Goal: Task Accomplishment & Management: Use online tool/utility

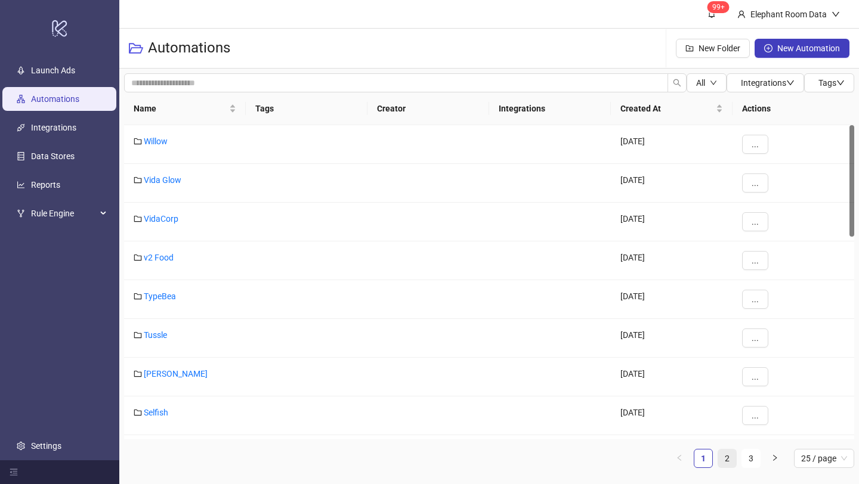
click at [734, 460] on link "2" at bounding box center [727, 459] width 18 height 18
click at [174, 410] on link "Bed Threads" at bounding box center [167, 413] width 47 height 10
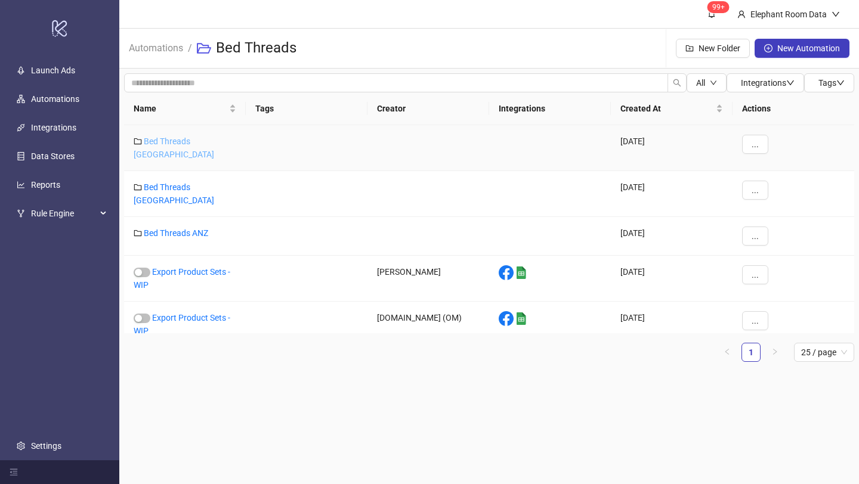
click at [196, 141] on link "Bed Threads [GEOGRAPHIC_DATA]" at bounding box center [174, 148] width 80 height 23
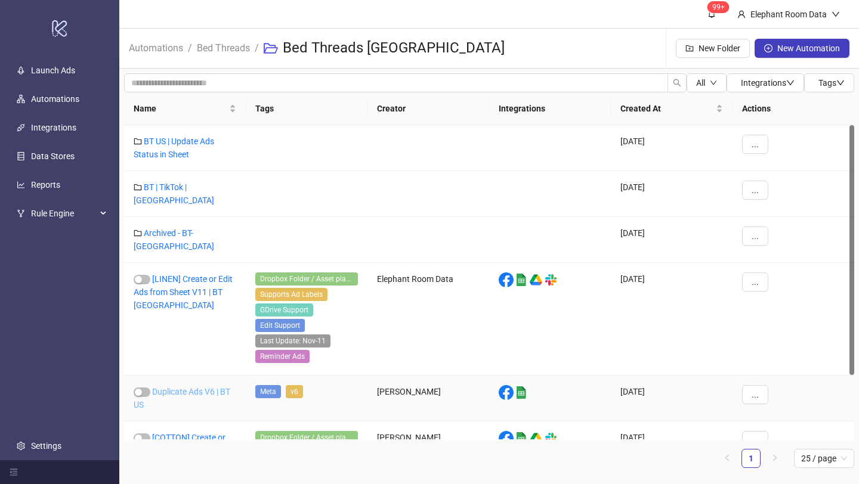
click at [199, 387] on link "Duplicate Ads V6 | BT US" at bounding box center [182, 398] width 97 height 23
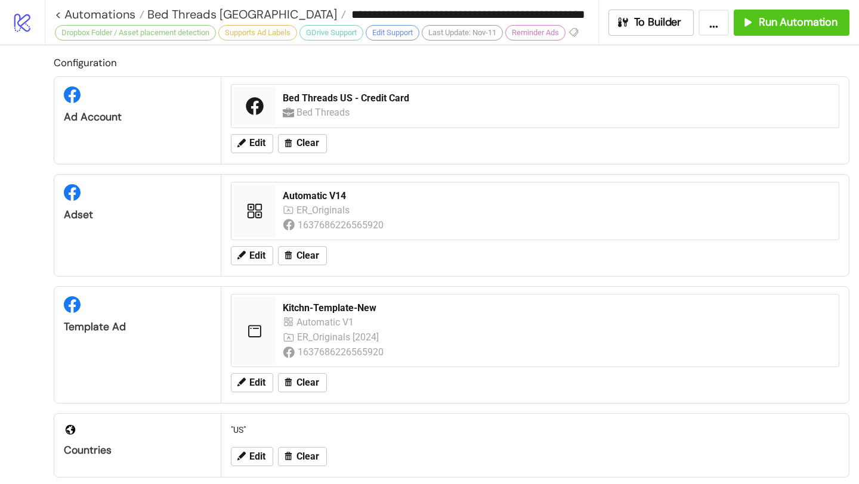
type input "**********"
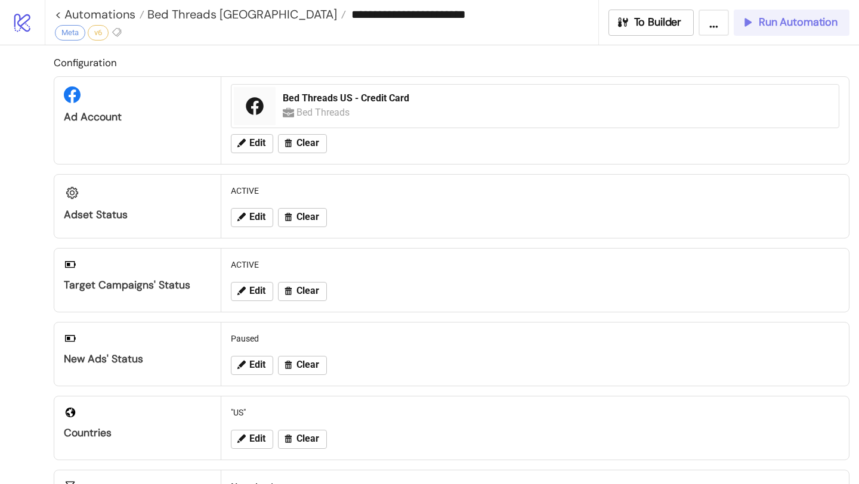
click at [772, 16] on span "Run Automation" at bounding box center [797, 23] width 79 height 14
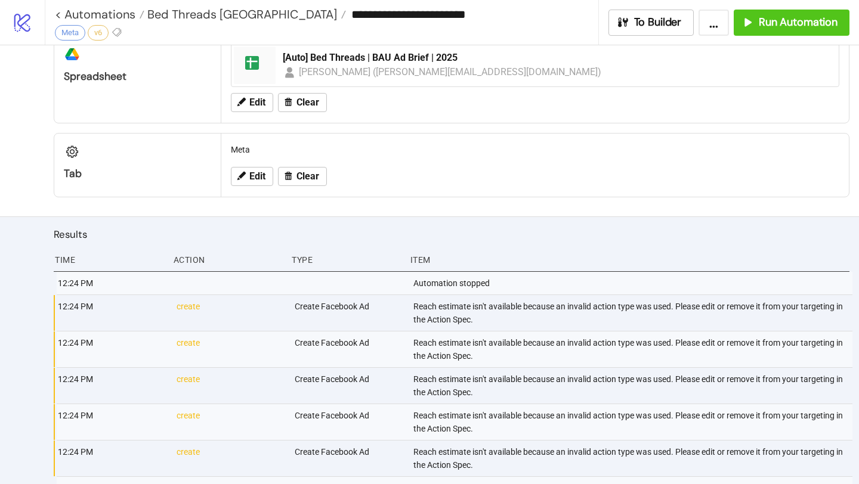
scroll to position [595, 0]
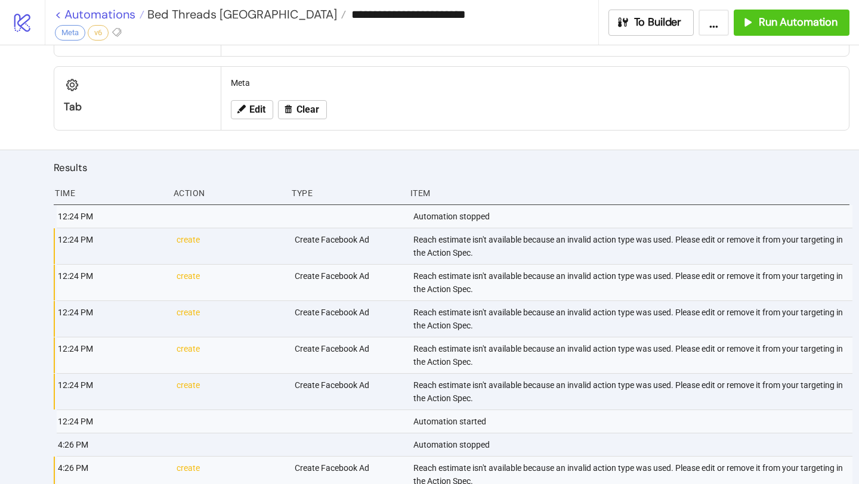
click at [125, 17] on link "< Automations" at bounding box center [99, 14] width 89 height 12
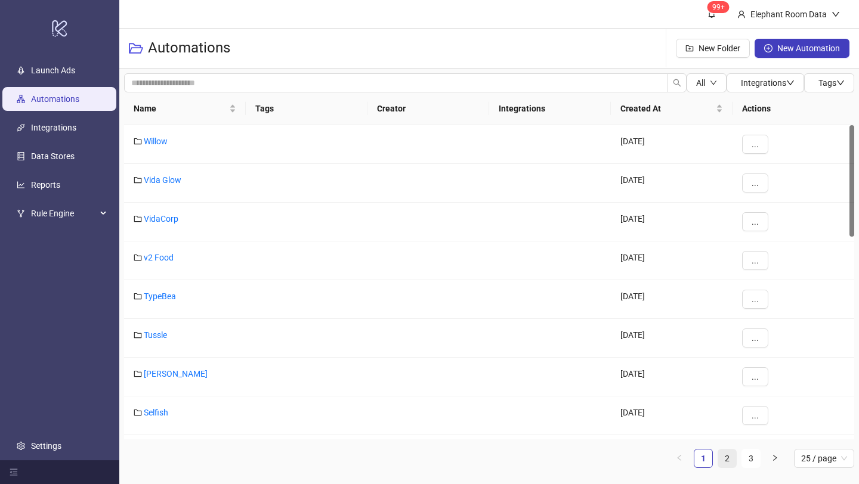
click at [733, 461] on link "2" at bounding box center [727, 459] width 18 height 18
click at [174, 414] on link "Bed Threads" at bounding box center [167, 413] width 47 height 10
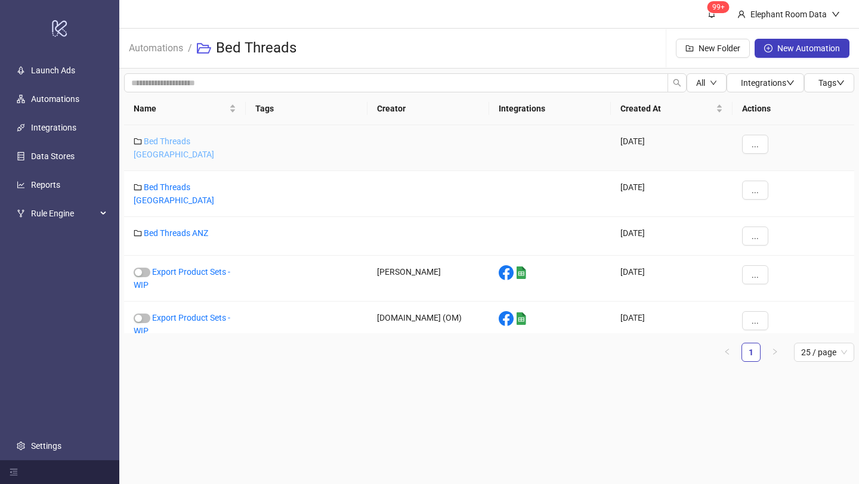
click at [200, 139] on link "Bed Threads [GEOGRAPHIC_DATA]" at bounding box center [174, 148] width 80 height 23
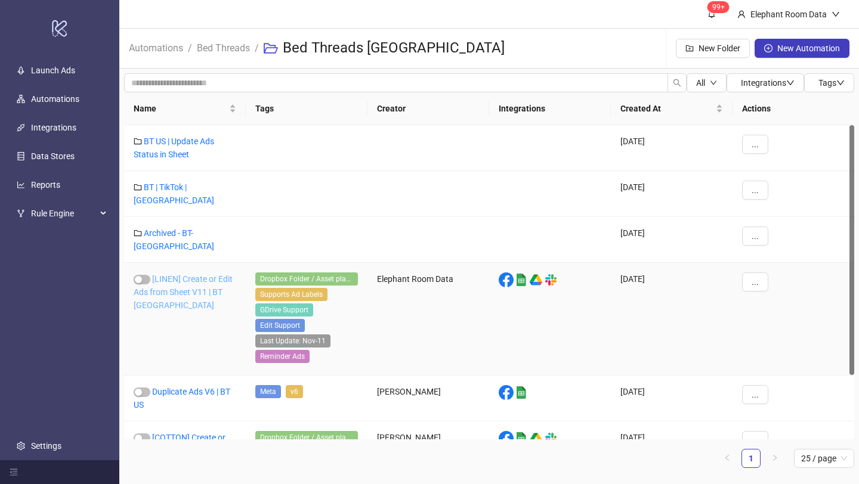
click at [195, 277] on link "[LINEN] Create or Edit Ads from Sheet V11 | BT [GEOGRAPHIC_DATA]" at bounding box center [183, 292] width 99 height 36
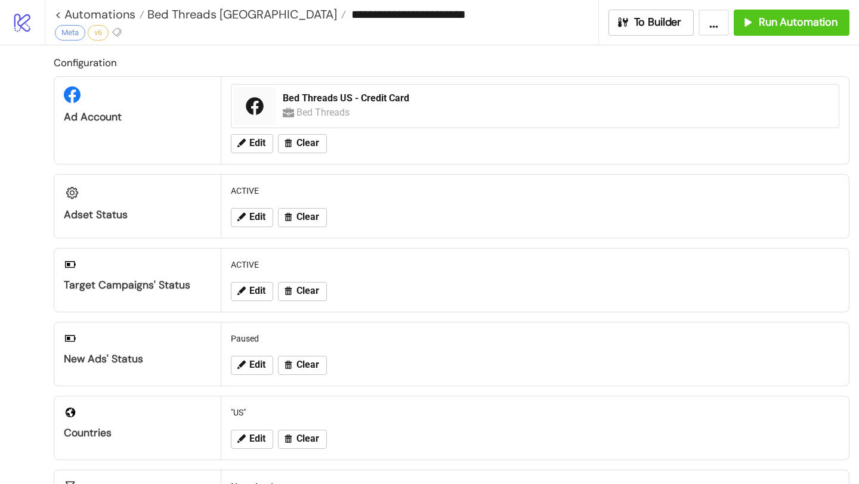
type input "**********"
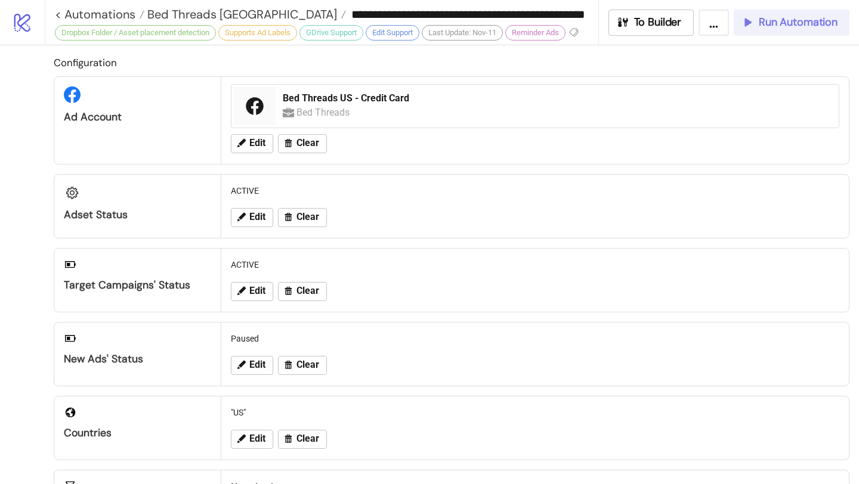
click at [792, 23] on span "Run Automation" at bounding box center [797, 23] width 79 height 14
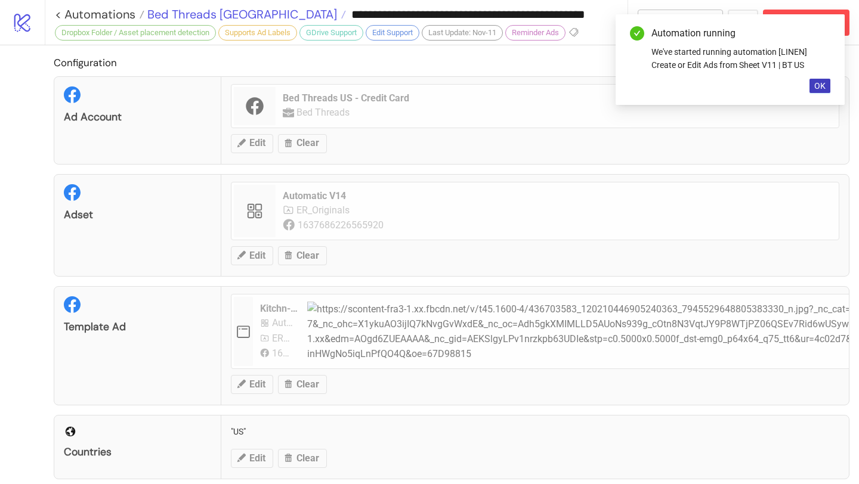
click at [197, 16] on span "Bed Threads [GEOGRAPHIC_DATA]" at bounding box center [240, 15] width 193 height 16
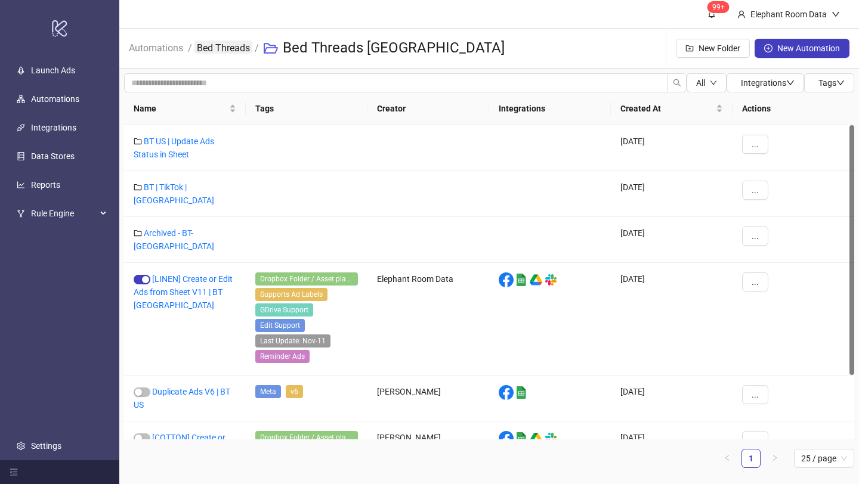
click at [222, 52] on link "Bed Threads" at bounding box center [223, 47] width 58 height 13
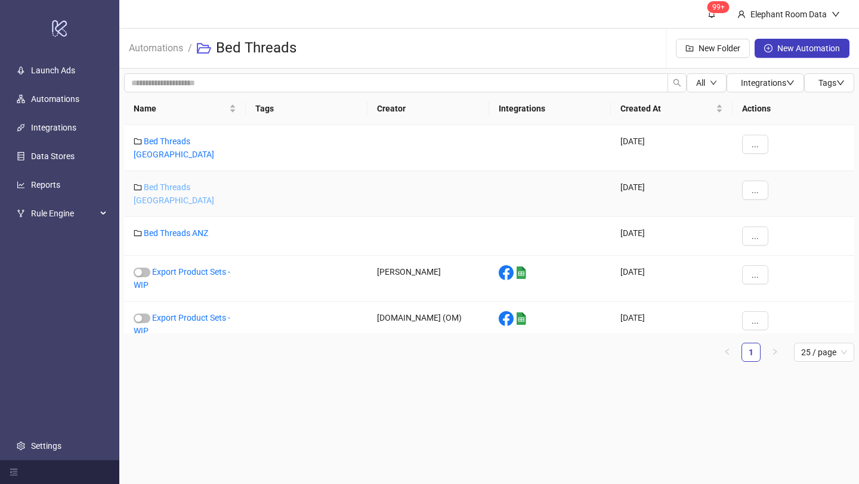
click at [193, 182] on link "Bed Threads [GEOGRAPHIC_DATA]" at bounding box center [174, 193] width 80 height 23
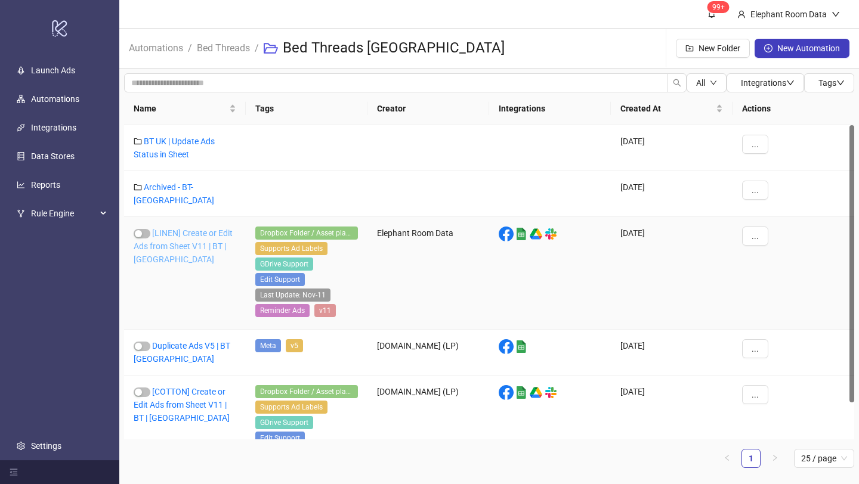
click at [190, 240] on link "[LINEN] Create or Edit Ads from Sheet V11 | BT | [GEOGRAPHIC_DATA]" at bounding box center [183, 246] width 99 height 36
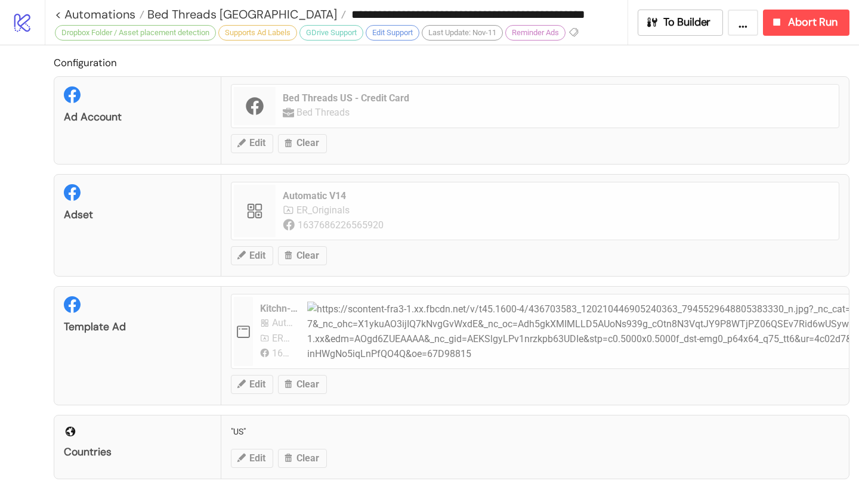
type input "**********"
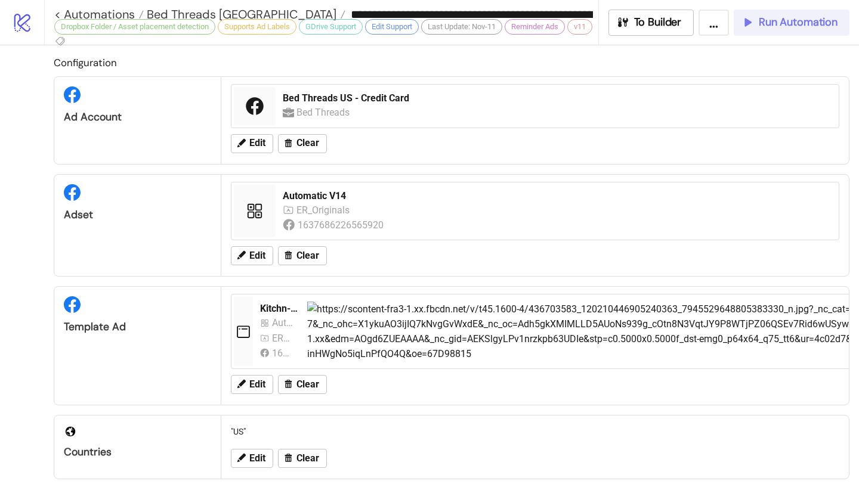
click at [798, 27] on span "Run Automation" at bounding box center [797, 23] width 79 height 14
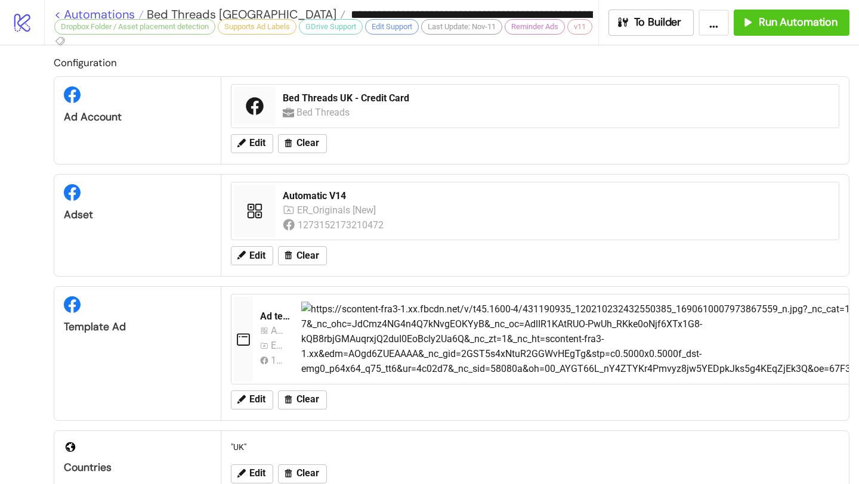
click at [120, 10] on link "< Automations" at bounding box center [98, 14] width 89 height 12
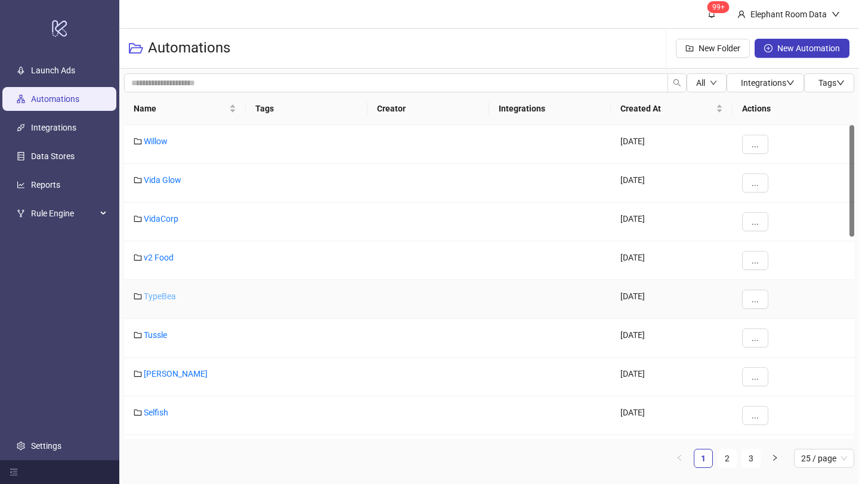
click at [156, 299] on link "TypeBea" at bounding box center [160, 297] width 32 height 10
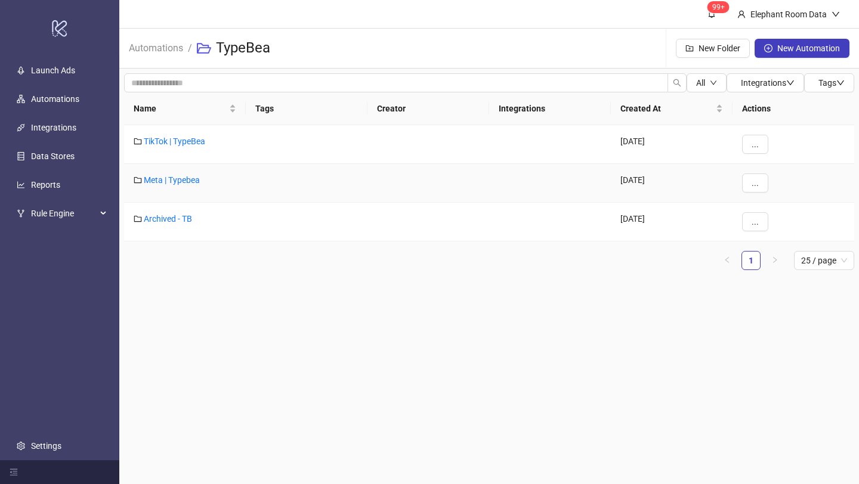
click at [187, 174] on div "Meta | Typebea" at bounding box center [185, 183] width 122 height 39
click at [187, 179] on link "Meta | Typebea" at bounding box center [172, 180] width 56 height 10
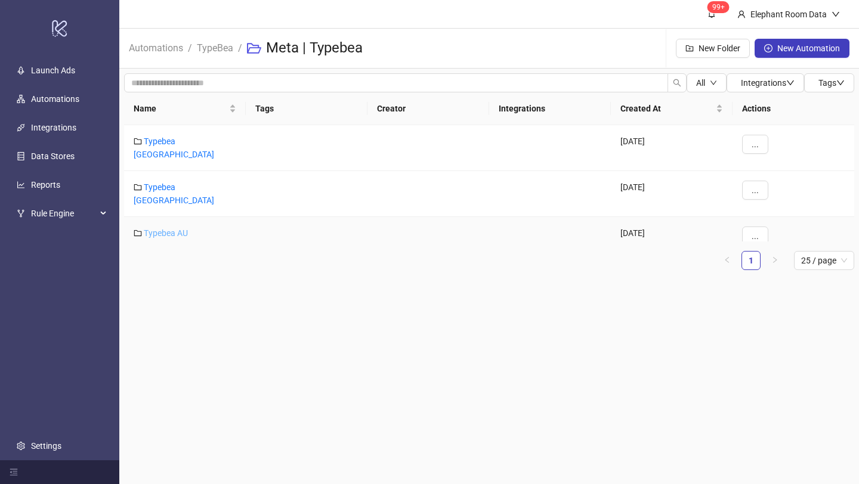
click at [179, 228] on link "Typebea AU" at bounding box center [166, 233] width 44 height 10
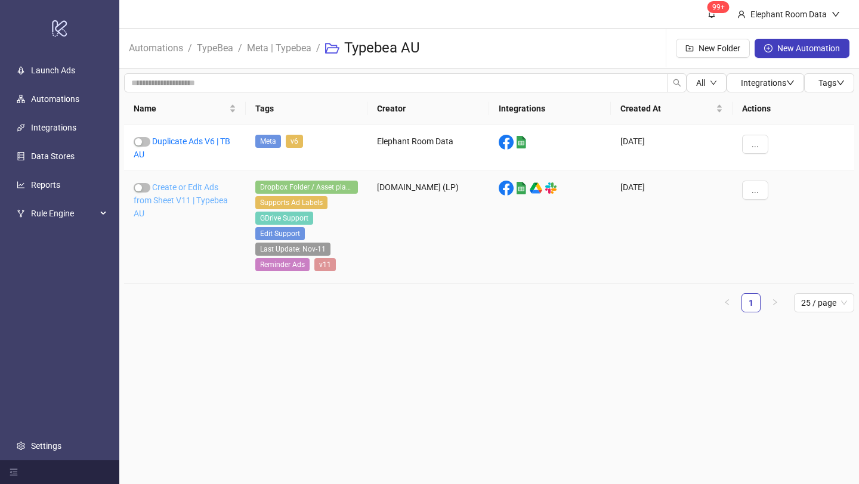
click at [188, 198] on link "Create or Edit Ads from Sheet V11 | Typebea AU" at bounding box center [181, 200] width 94 height 36
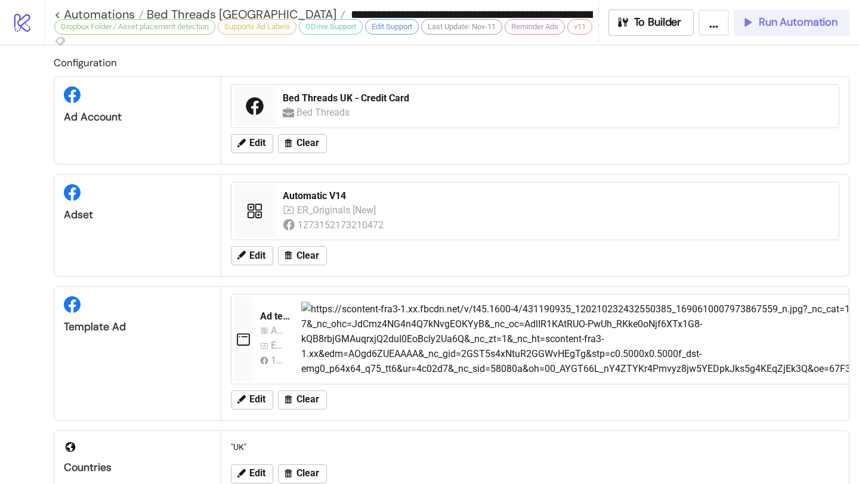
type input "**********"
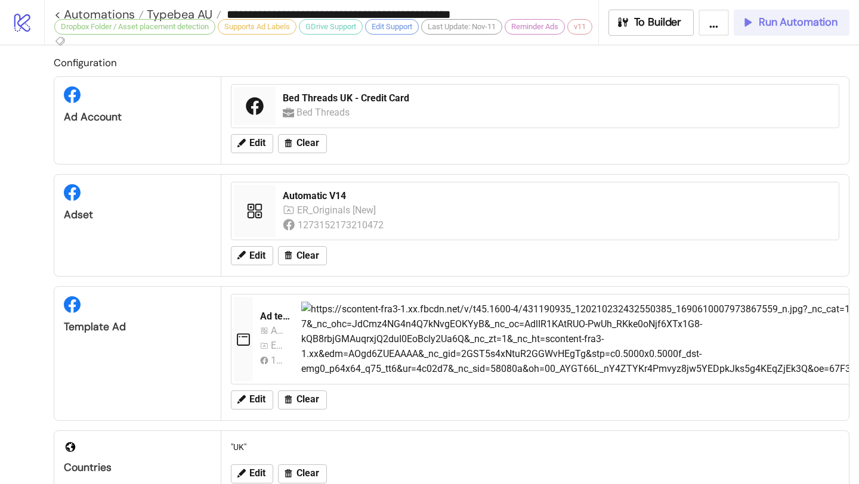
click at [809, 26] on span "Run Automation" at bounding box center [797, 23] width 79 height 14
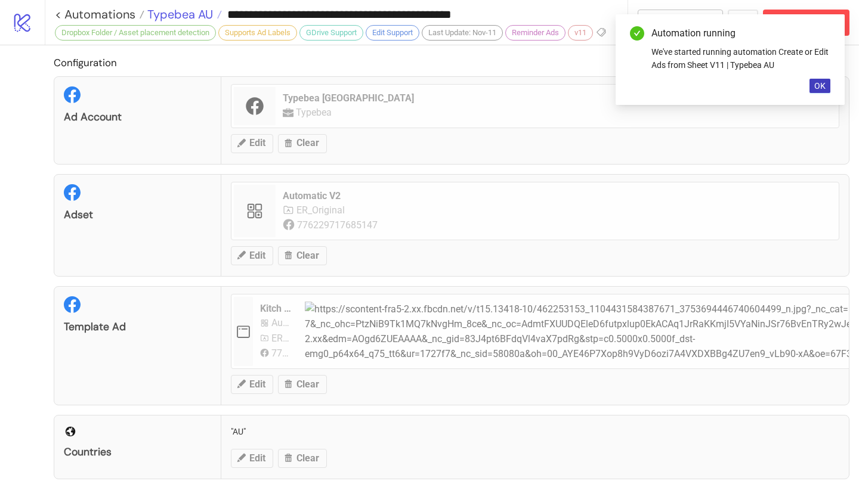
click at [196, 10] on span "Typebea AU" at bounding box center [178, 15] width 69 height 16
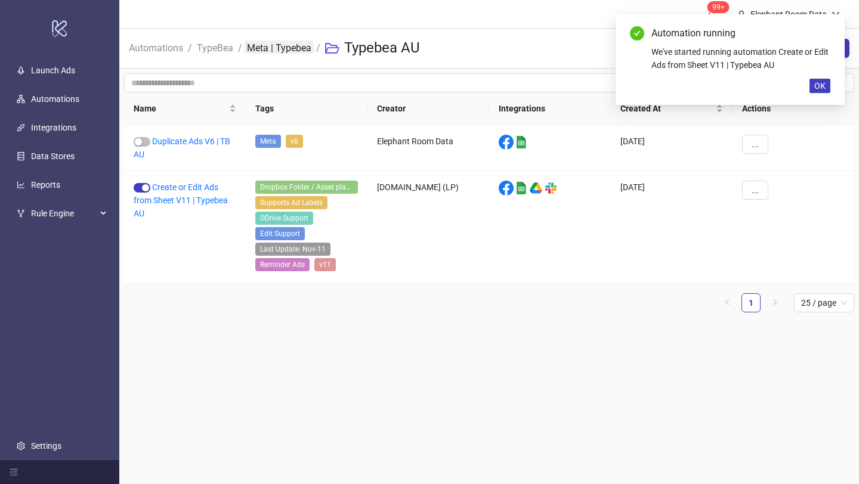
click at [250, 48] on link "Meta | Typebea" at bounding box center [278, 47] width 69 height 13
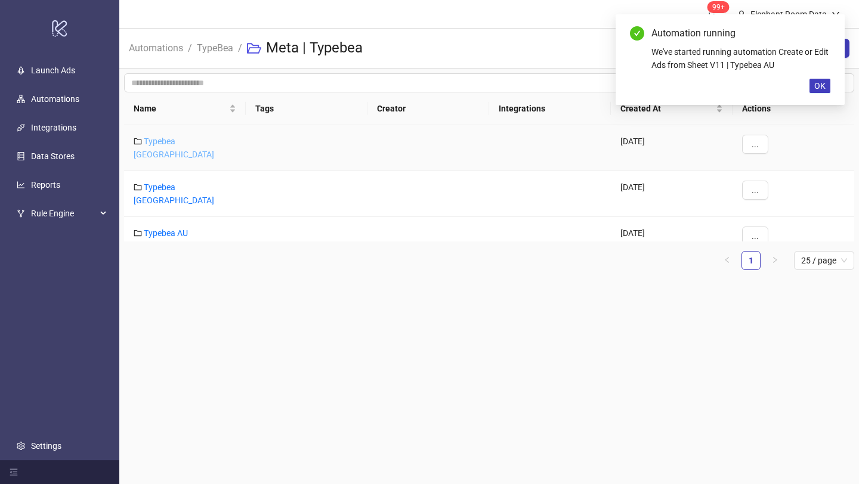
click at [179, 137] on link "Typebea [GEOGRAPHIC_DATA]" at bounding box center [174, 148] width 80 height 23
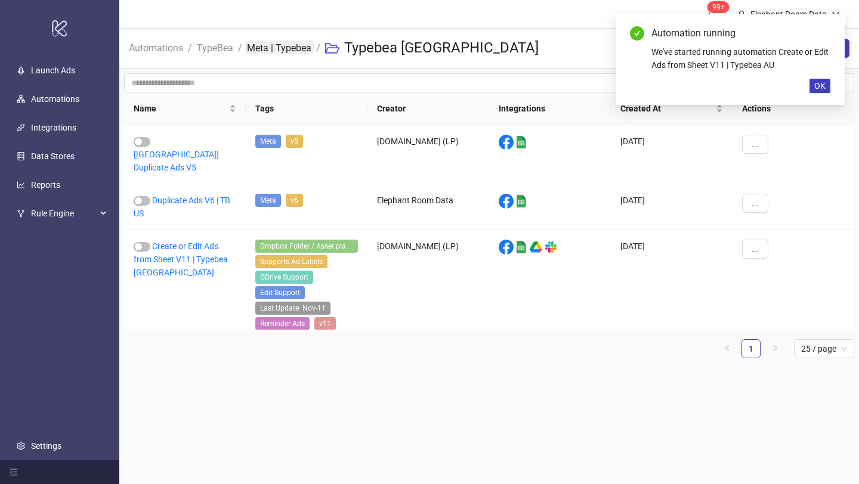
click at [262, 49] on link "Meta | Typebea" at bounding box center [278, 47] width 69 height 13
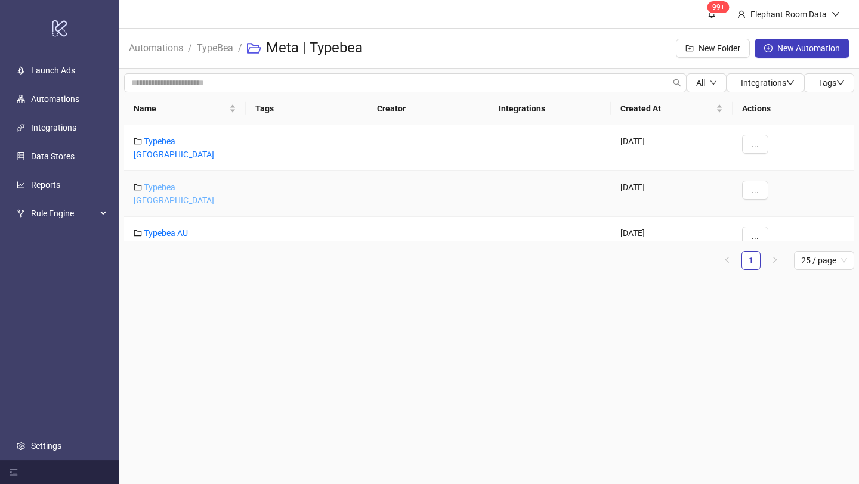
click at [162, 182] on link "Typebea [GEOGRAPHIC_DATA]" at bounding box center [174, 193] width 80 height 23
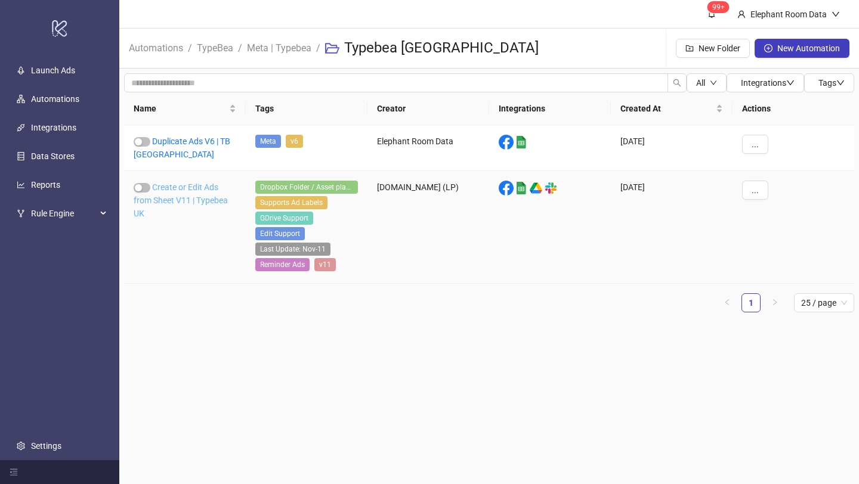
click at [206, 197] on link "Create or Edit Ads from Sheet V11 | Typebea UK" at bounding box center [181, 200] width 94 height 36
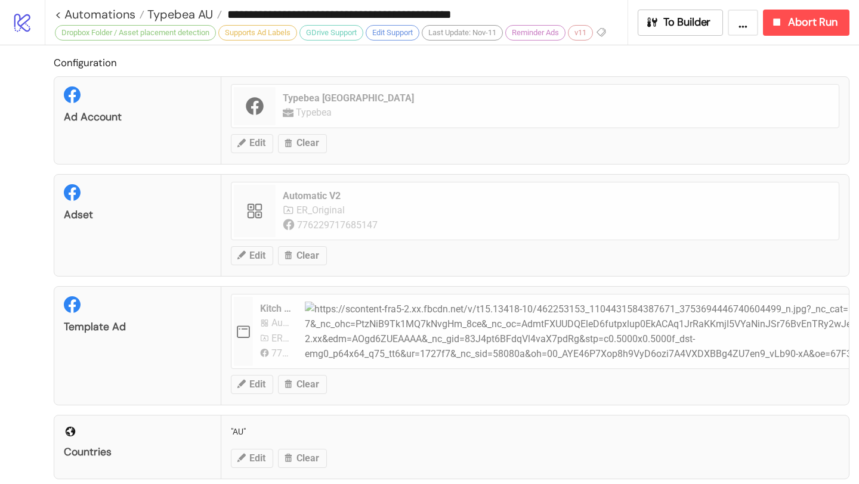
type input "**********"
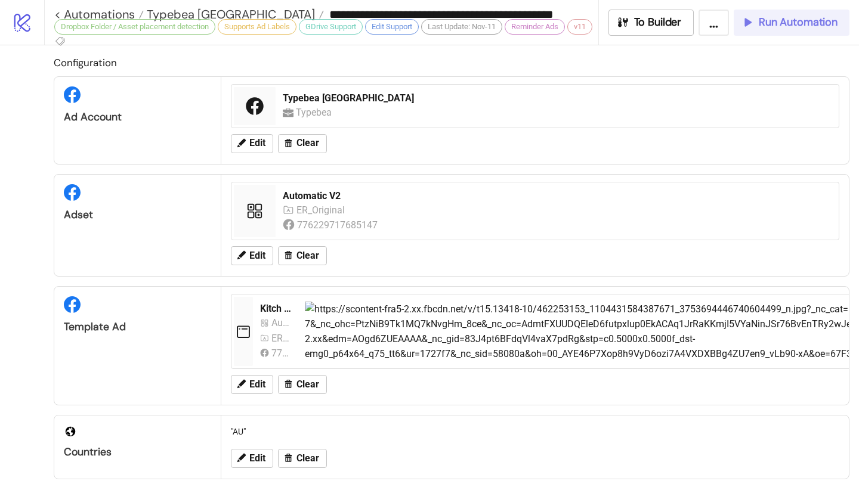
click at [792, 23] on span "Run Automation" at bounding box center [797, 23] width 79 height 14
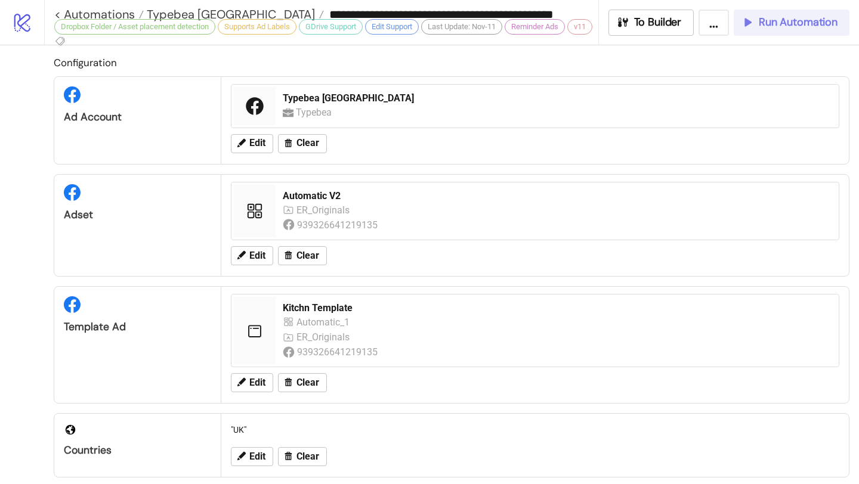
click at [745, 20] on icon "button" at bounding box center [746, 22] width 11 height 11
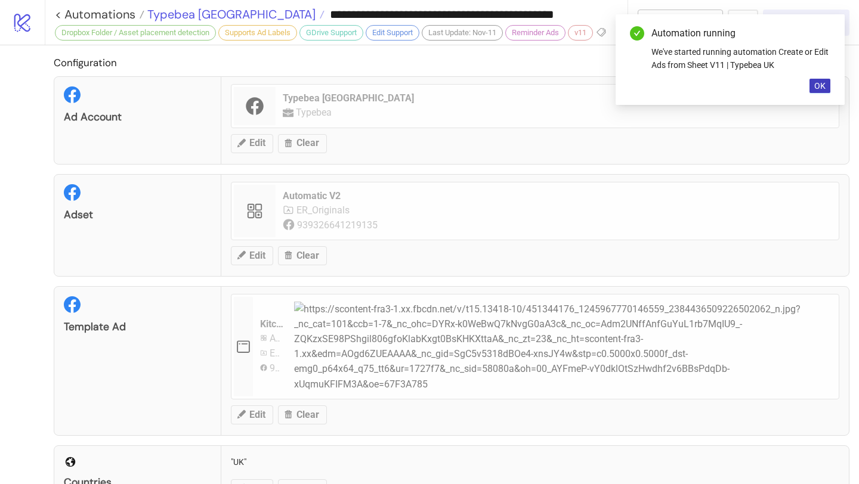
click at [205, 18] on span "Typebea [GEOGRAPHIC_DATA]" at bounding box center [229, 15] width 171 height 16
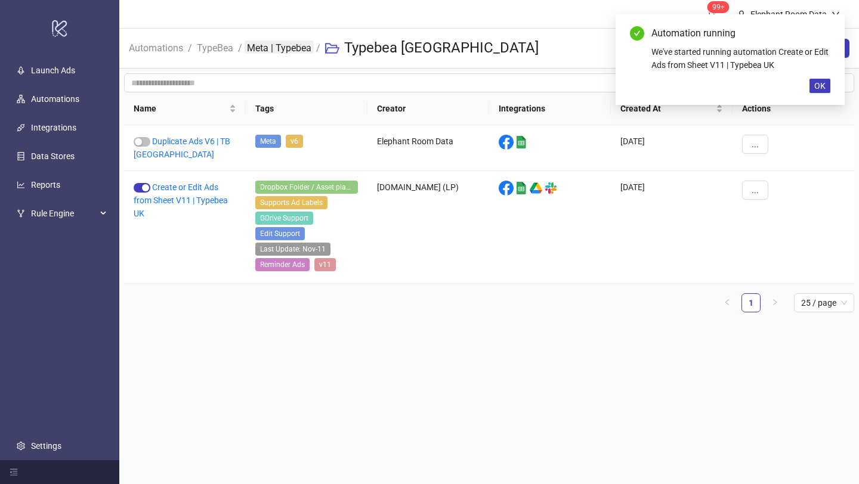
click at [298, 48] on link "Meta | Typebea" at bounding box center [278, 47] width 69 height 13
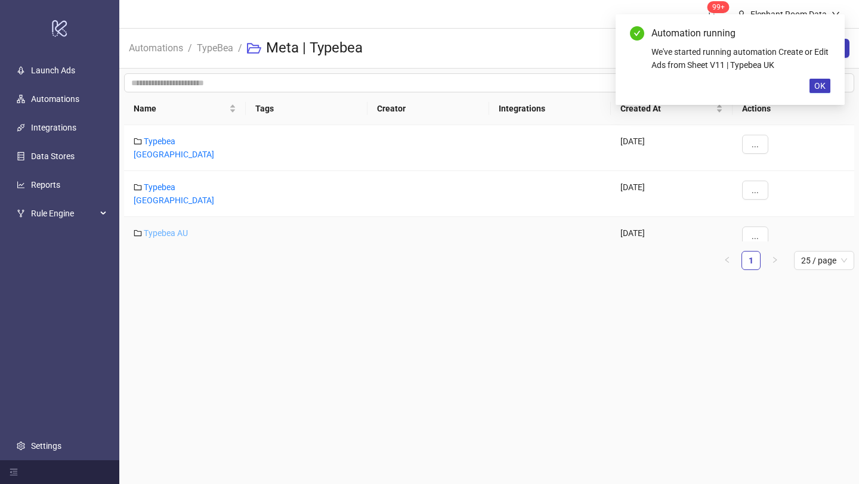
click at [174, 228] on link "Typebea AU" at bounding box center [166, 233] width 44 height 10
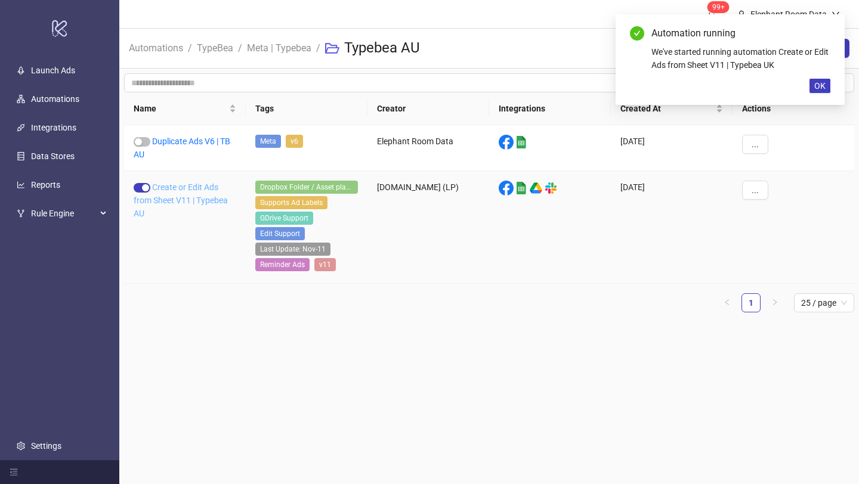
click at [208, 202] on link "Create or Edit Ads from Sheet V11 | Typebea AU" at bounding box center [181, 200] width 94 height 36
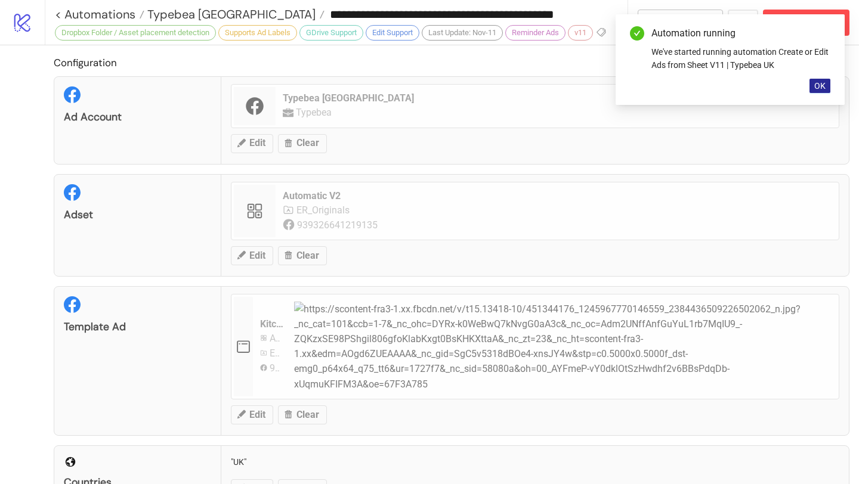
click at [820, 87] on span "OK" at bounding box center [819, 86] width 11 height 10
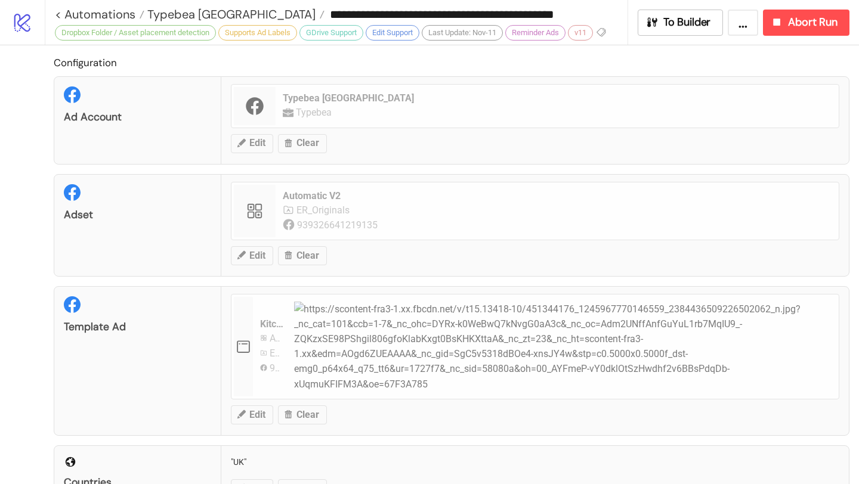
type input "**********"
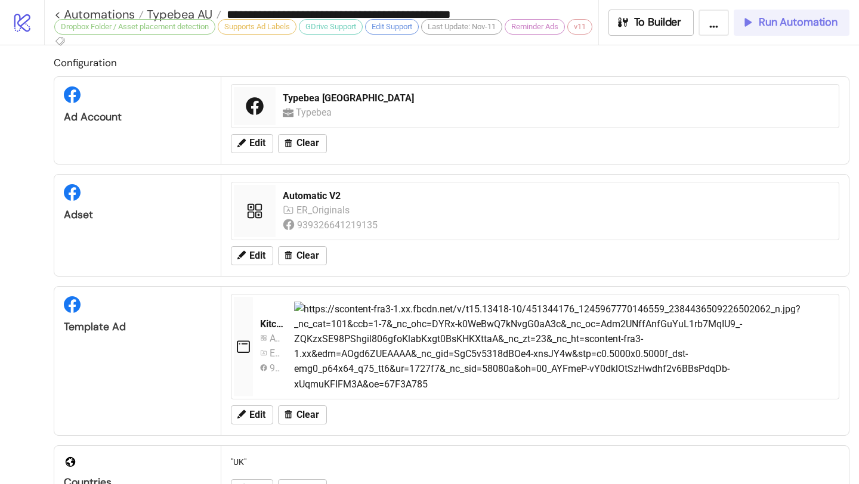
click at [814, 28] on span "Run Automation" at bounding box center [797, 23] width 79 height 14
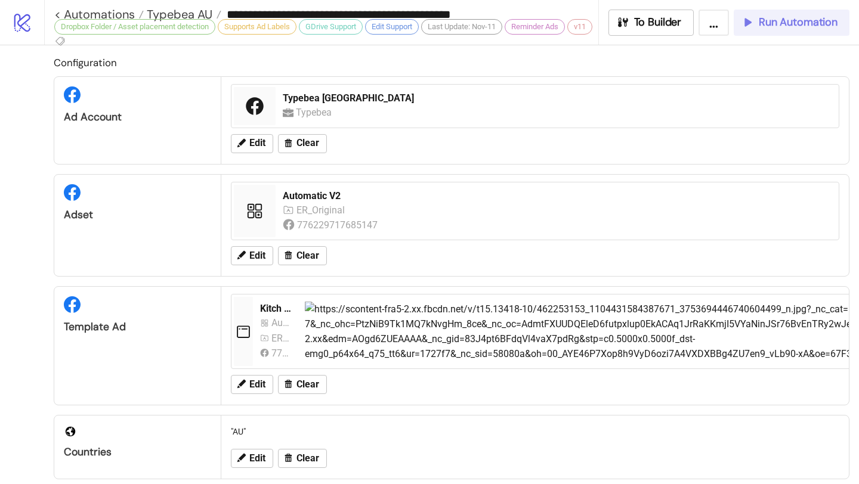
click at [763, 35] on button "Run Automation" at bounding box center [791, 23] width 116 height 26
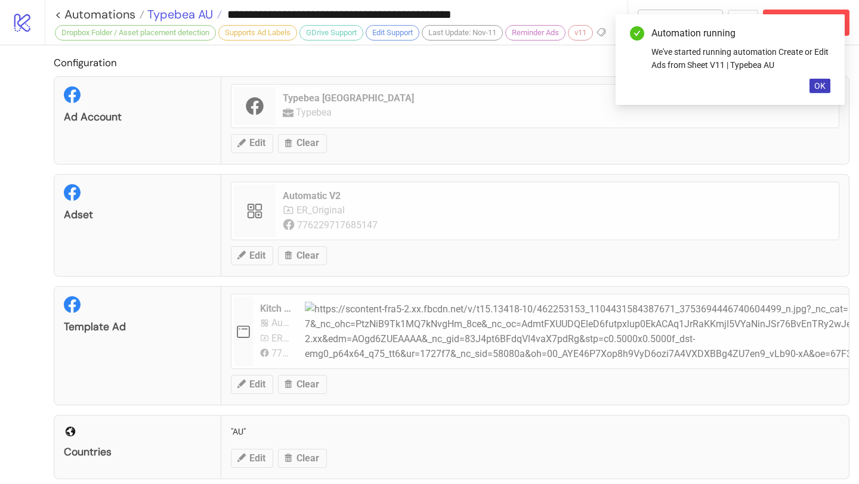
click at [194, 12] on span "Typebea AU" at bounding box center [178, 15] width 69 height 16
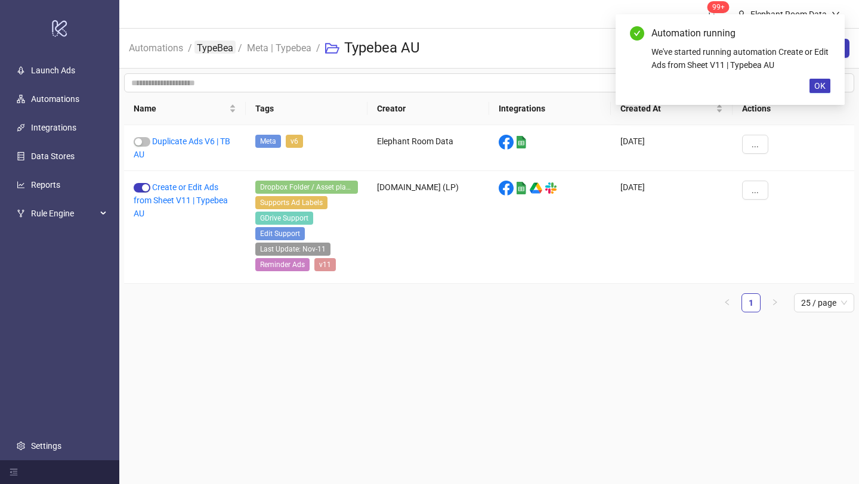
click at [225, 45] on link "TypeBea" at bounding box center [214, 47] width 41 height 13
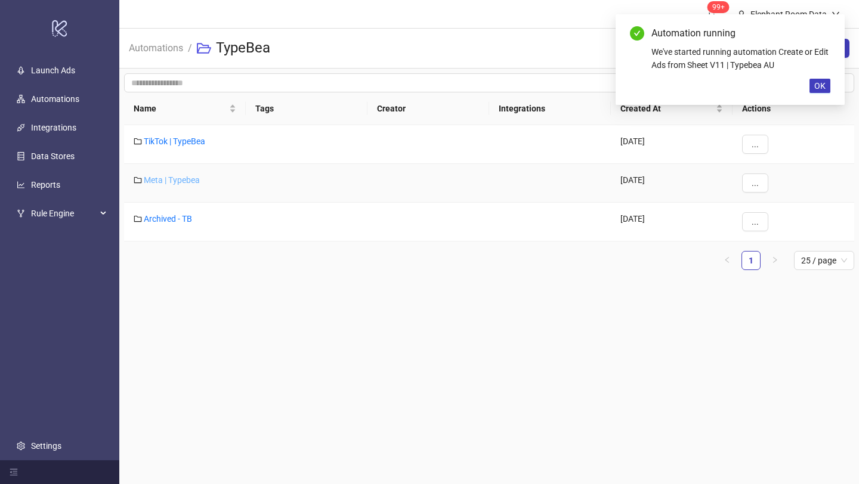
click at [187, 183] on link "Meta | Typebea" at bounding box center [172, 180] width 56 height 10
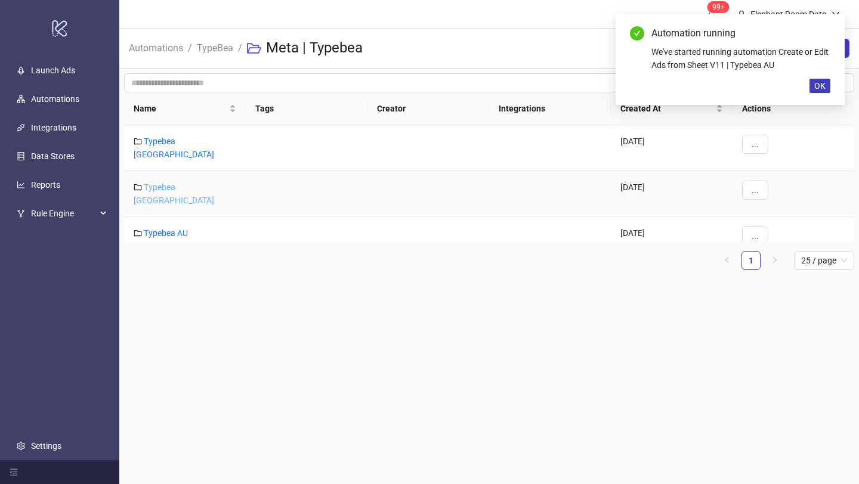
click at [186, 183] on link "Typebea [GEOGRAPHIC_DATA]" at bounding box center [174, 193] width 80 height 23
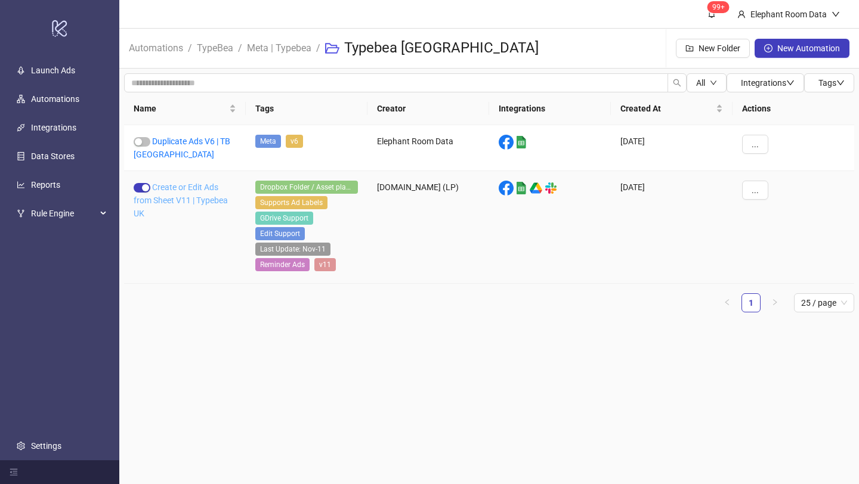
click at [187, 184] on link "Create or Edit Ads from Sheet V11 | Typebea UK" at bounding box center [181, 200] width 94 height 36
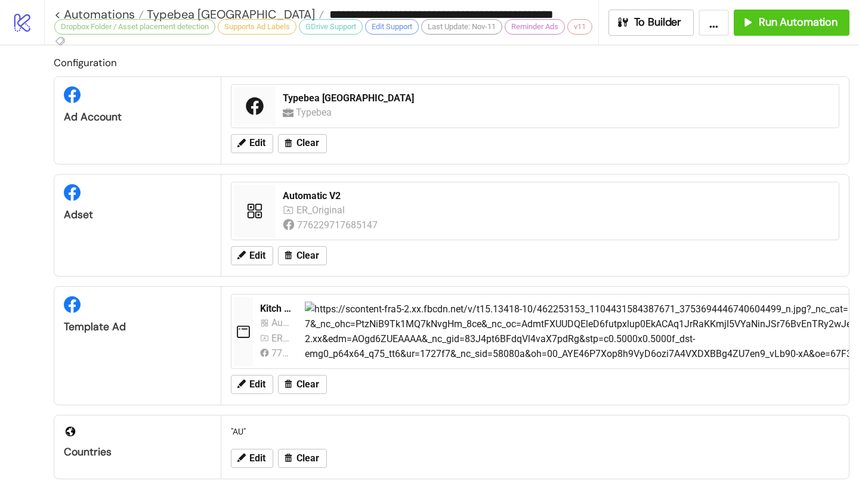
type input "**********"
click at [788, 22] on span "Run Automation" at bounding box center [797, 23] width 79 height 14
